Goal: Task Accomplishment & Management: Use online tool/utility

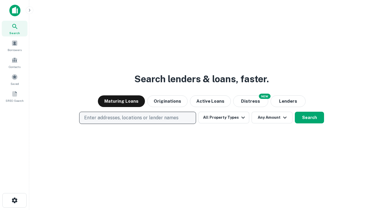
click at [137, 118] on p "Enter addresses, locations or lender names" at bounding box center [131, 117] width 94 height 7
type input "**********"
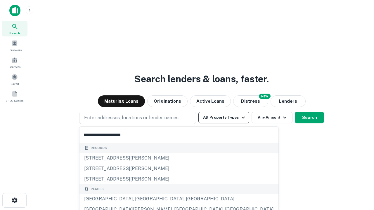
click at [140, 199] on div "[GEOGRAPHIC_DATA], [GEOGRAPHIC_DATA], [GEOGRAPHIC_DATA]" at bounding box center [178, 199] width 199 height 11
click at [224, 118] on button "All Property Types" at bounding box center [223, 118] width 51 height 12
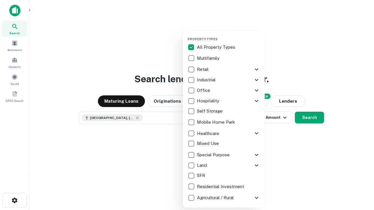
click at [228, 35] on button "button" at bounding box center [229, 35] width 82 height 0
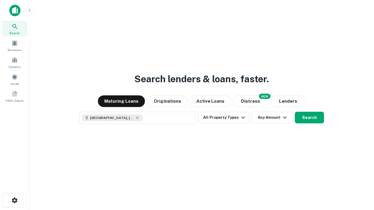
scroll to position [9, 0]
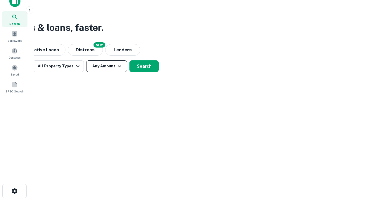
click at [107, 66] on button "Any Amount" at bounding box center [106, 66] width 41 height 12
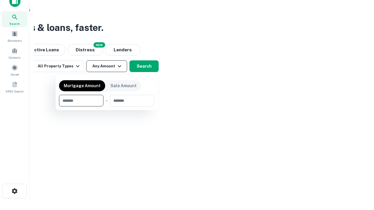
type input "*******"
click at [107, 107] on button "button" at bounding box center [106, 107] width 95 height 0
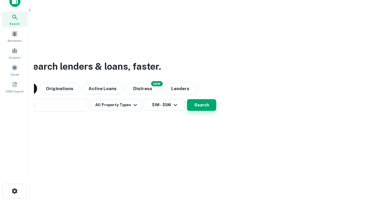
click at [187, 99] on button "Search" at bounding box center [201, 105] width 29 height 12
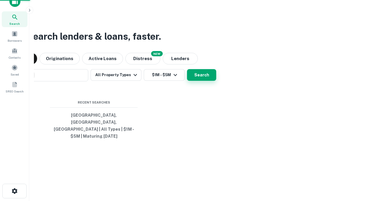
scroll to position [19, 165]
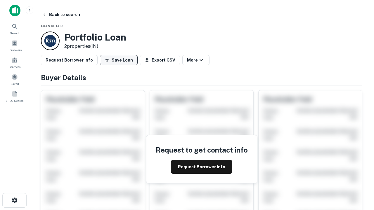
click at [119, 60] on button "Save Loan" at bounding box center [119, 60] width 38 height 11
click at [120, 60] on button "Loan Saved" at bounding box center [120, 60] width 40 height 11
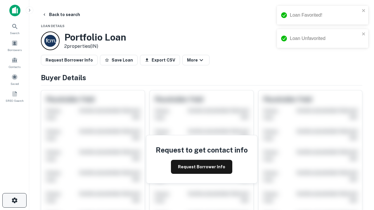
click at [14, 201] on icon "button" at bounding box center [14, 200] width 7 height 7
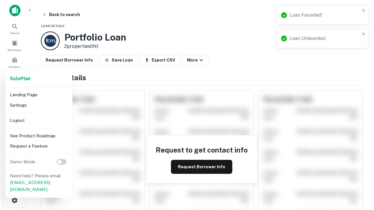
click at [39, 120] on li "Logout" at bounding box center [39, 120] width 63 height 11
